Goal: Task Accomplishment & Management: Use online tool/utility

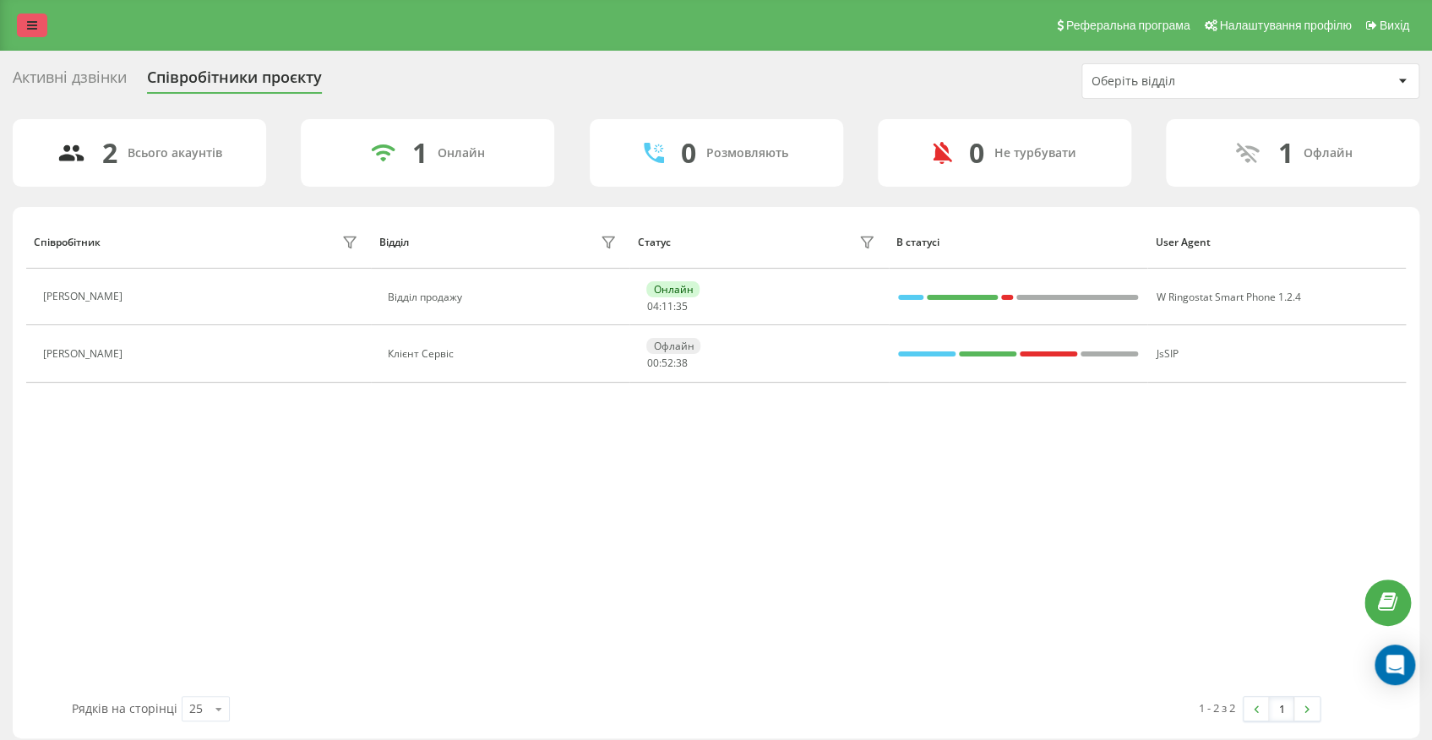
click at [39, 15] on link at bounding box center [32, 26] width 30 height 24
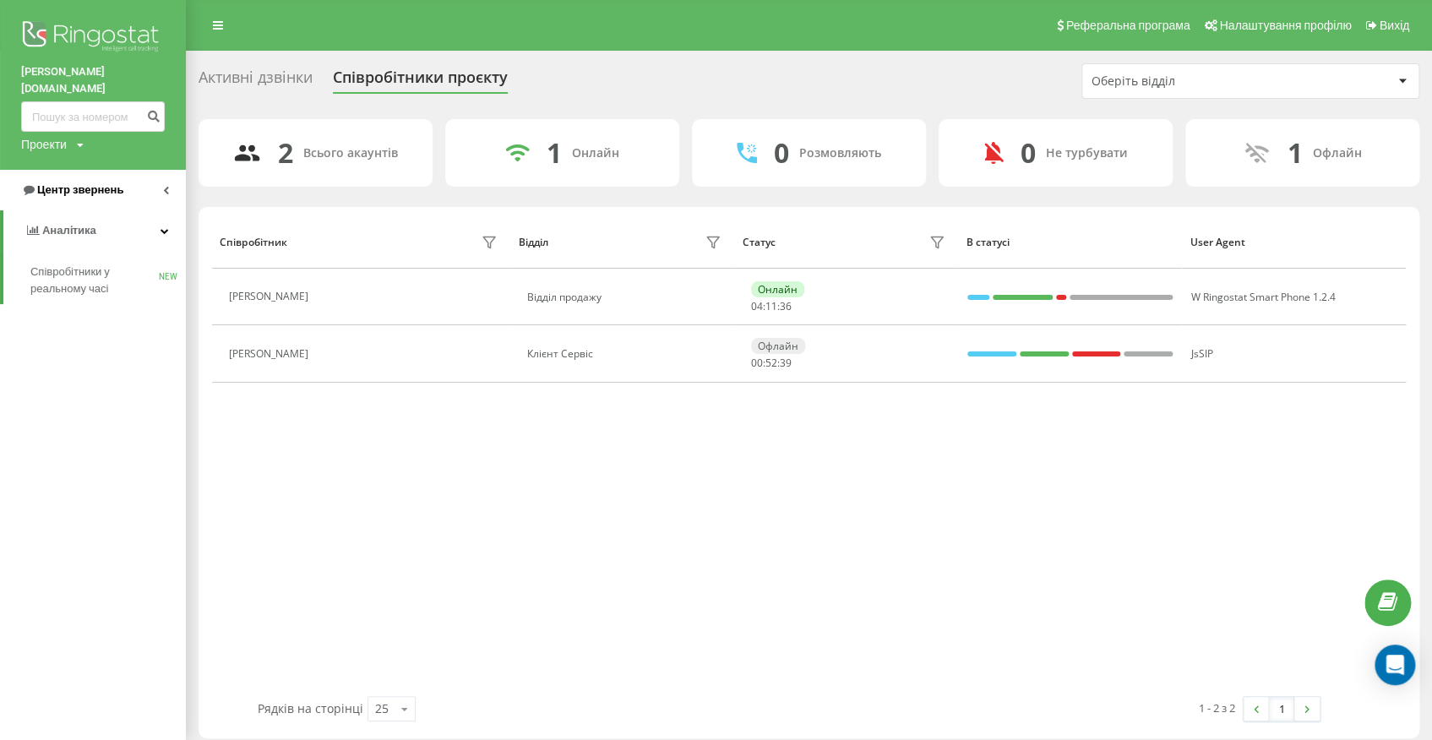
click at [106, 170] on link "Центр звернень" at bounding box center [93, 190] width 186 height 41
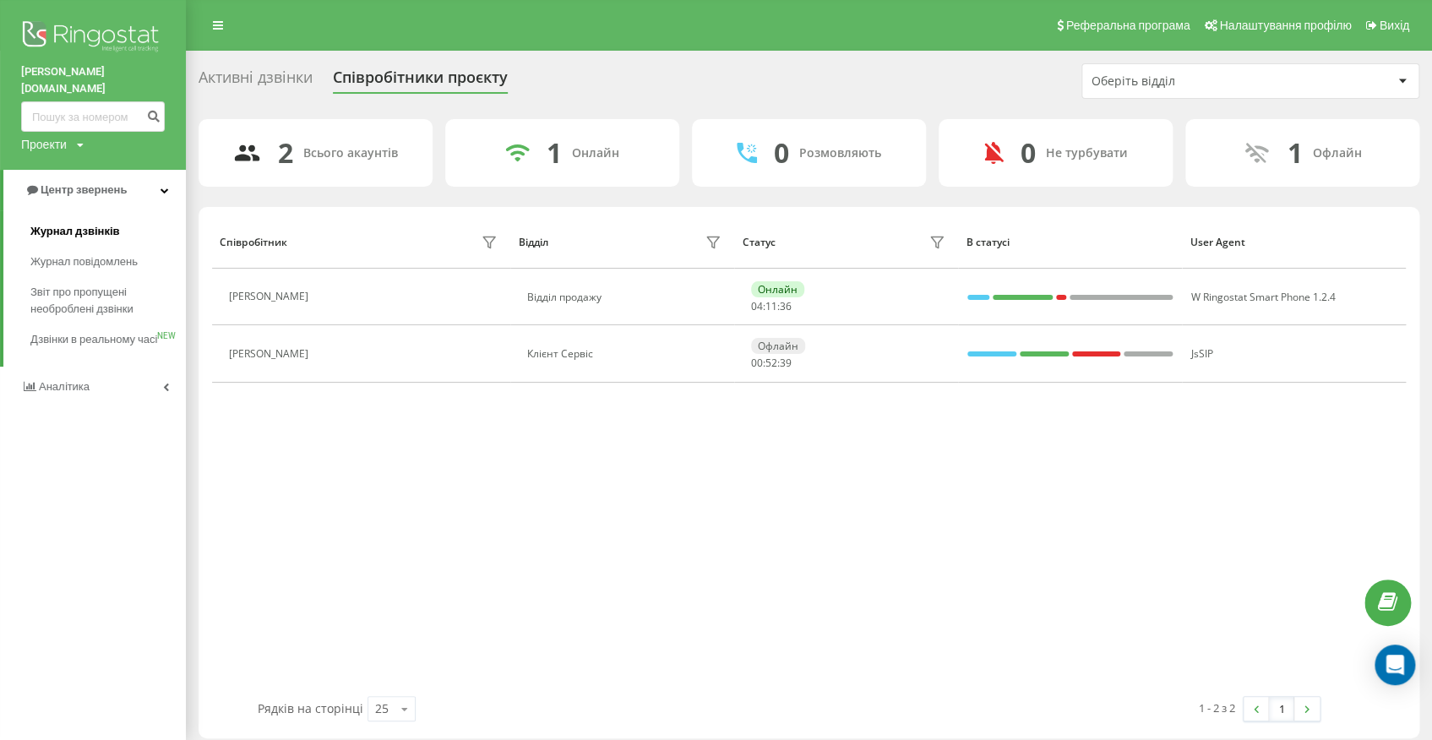
click at [123, 216] on link "Журнал дзвінків" at bounding box center [107, 231] width 155 height 30
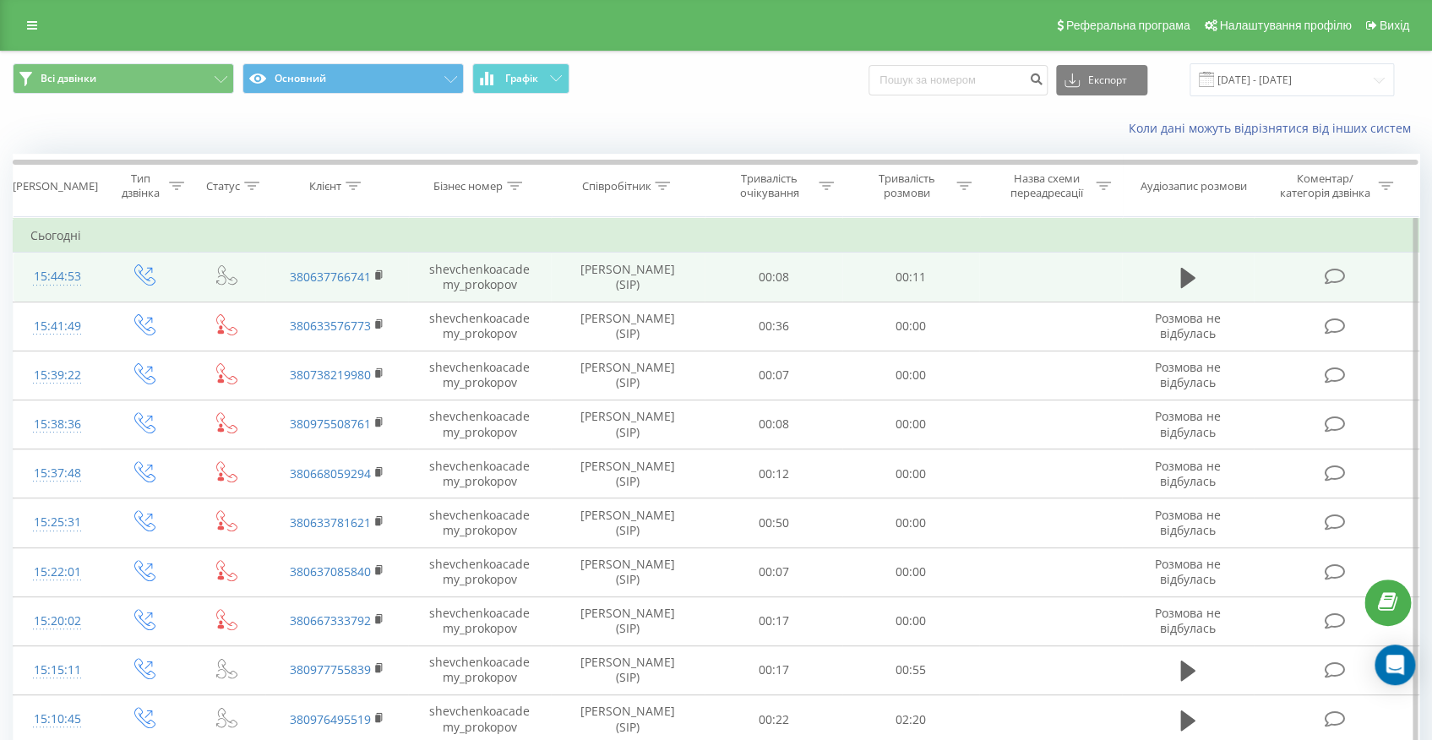
click at [1205, 286] on td at bounding box center [1188, 277] width 132 height 49
click at [1191, 283] on icon at bounding box center [1187, 278] width 15 height 24
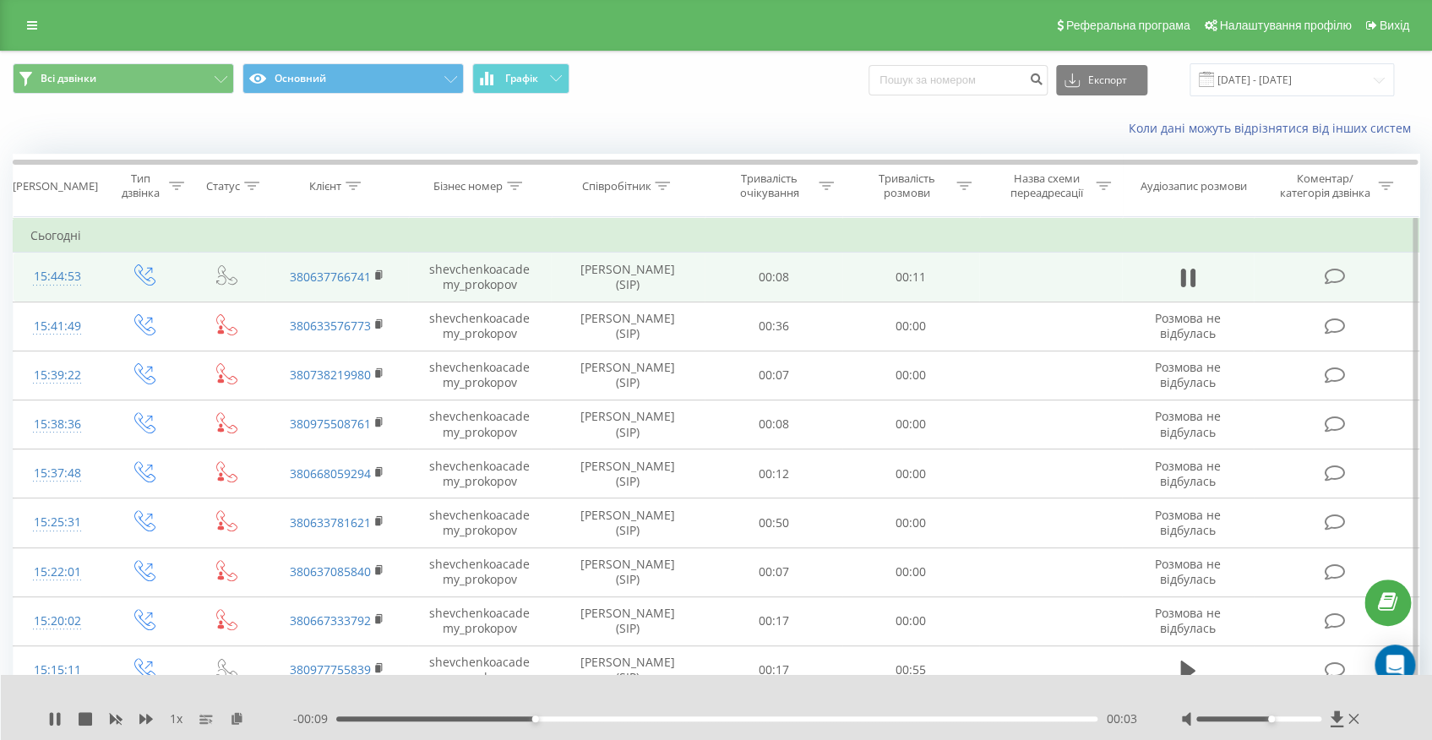
click at [1273, 717] on div at bounding box center [1258, 719] width 125 height 5
click at [57, 717] on icon at bounding box center [58, 719] width 3 height 14
